Goal: Book appointment/travel/reservation

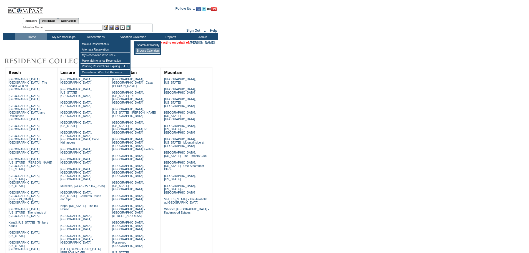
click at [148, 52] on td "Browse Calendars" at bounding box center [148, 51] width 25 height 6
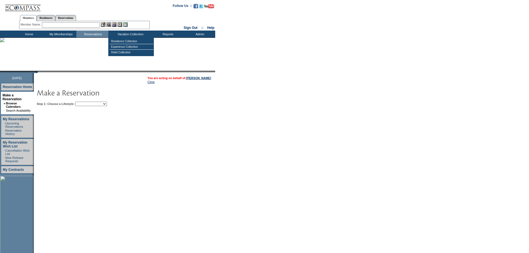
click at [94, 102] on td "Step 1: Choose a Lifestyle: Beach Leisure Metropolitan Mountain OIAL for Advent…" at bounding box center [141, 102] width 213 height 7
click at [99, 104] on select "Beach Leisure Metropolitan Mountain OIAL for Adventure OIAL for Couples OIAL fo…" at bounding box center [91, 104] width 32 height 4
select select "Metropolitan"
click at [85, 102] on select "Beach Leisure Metropolitan Mountain OIAL for Adventure OIAL for Couples OIAL fo…" at bounding box center [91, 104] width 32 height 4
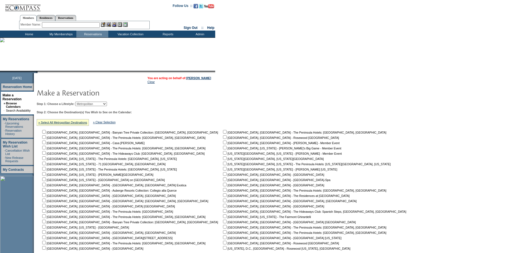
click at [223, 160] on input "checkbox" at bounding box center [225, 158] width 4 height 4
checkbox input "true"
click at [223, 170] on input "checkbox" at bounding box center [225, 169] width 4 height 4
checkbox input "true"
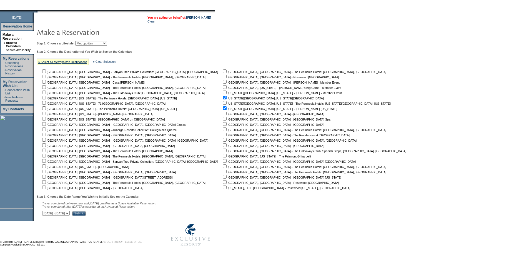
scroll to position [68, 0]
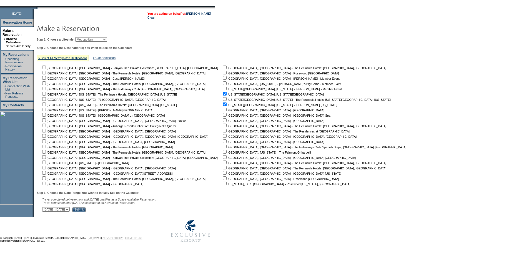
click at [86, 209] on input "Submit" at bounding box center [79, 209] width 14 height 5
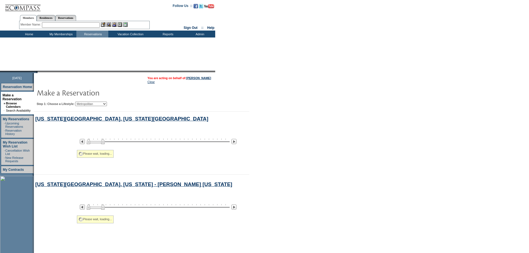
select select "Metropolitan"
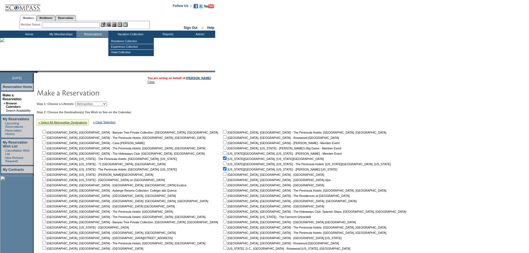
click at [95, 24] on input "text" at bounding box center [71, 25] width 58 height 6
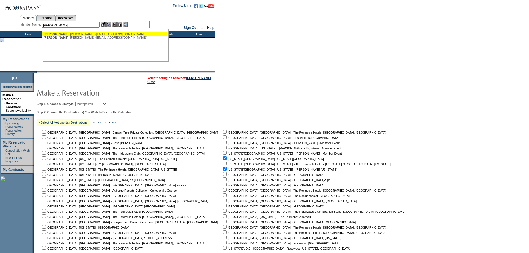
click at [92, 34] on div "[PERSON_NAME] ([EMAIL_ADDRESS][DOMAIN_NAME])" at bounding box center [105, 34] width 122 height 3
type input "[PERSON_NAME] ([EMAIL_ADDRESS][DOMAIN_NAME])"
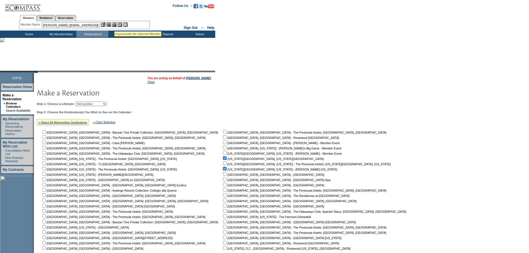
click at [115, 24] on img at bounding box center [114, 24] width 5 height 5
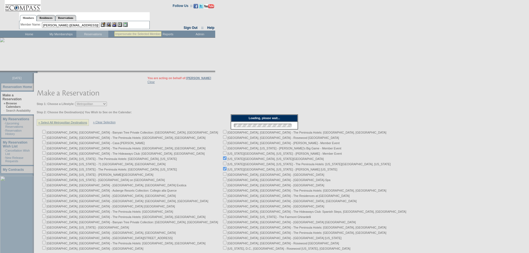
click at [111, 25] on img at bounding box center [108, 24] width 5 height 5
